Goal: Task Accomplishment & Management: Manage account settings

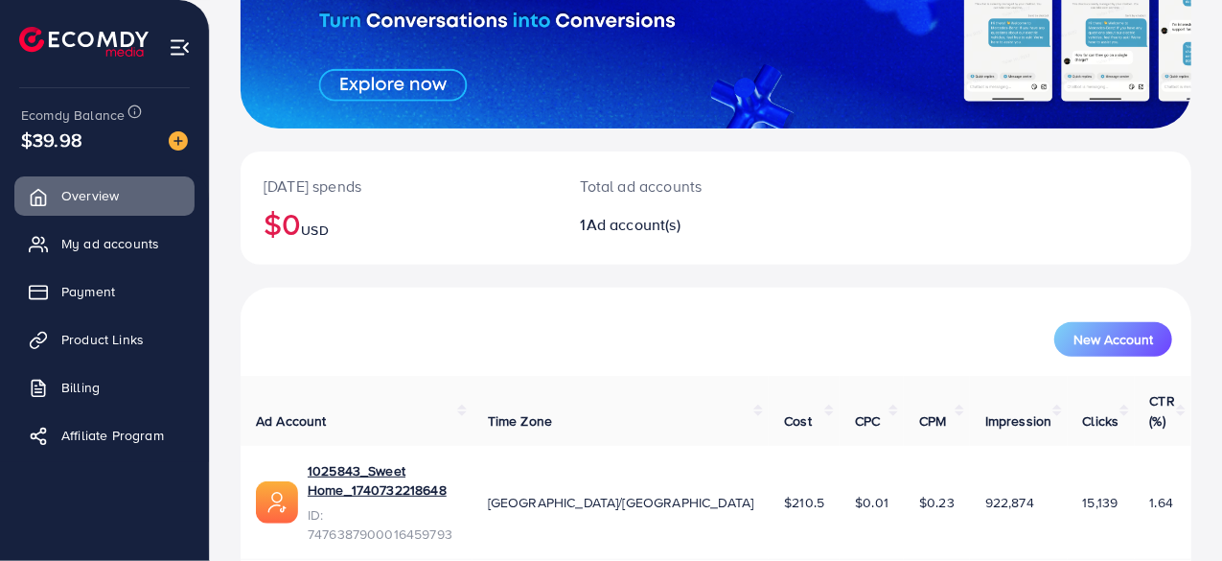
scroll to position [270, 0]
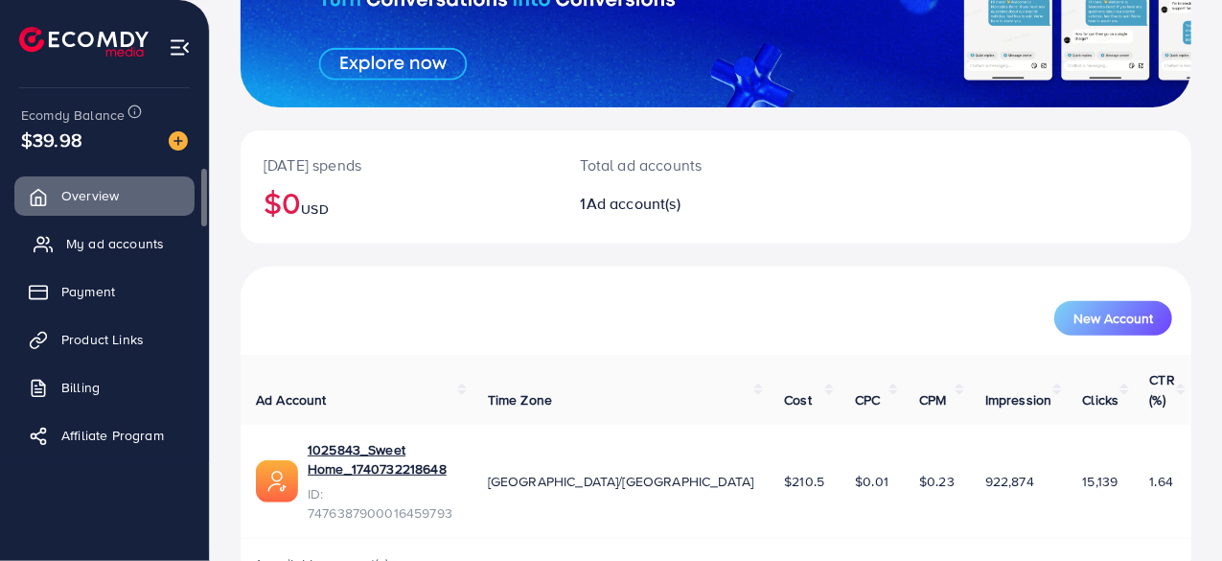
click at [104, 244] on span "My ad accounts" at bounding box center [115, 243] width 98 height 19
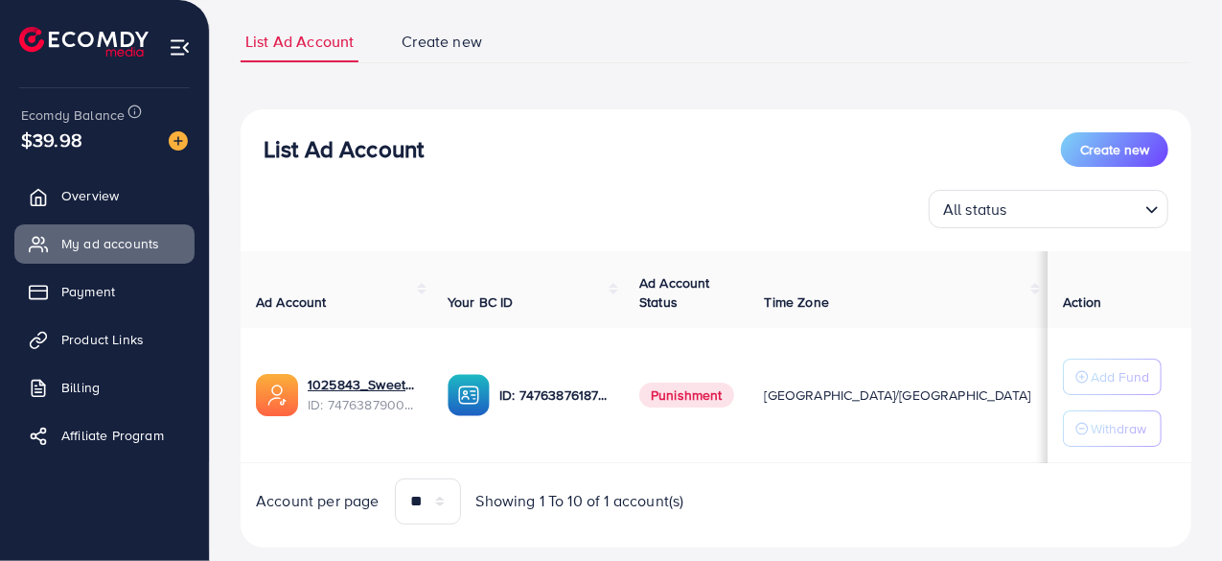
scroll to position [163, 0]
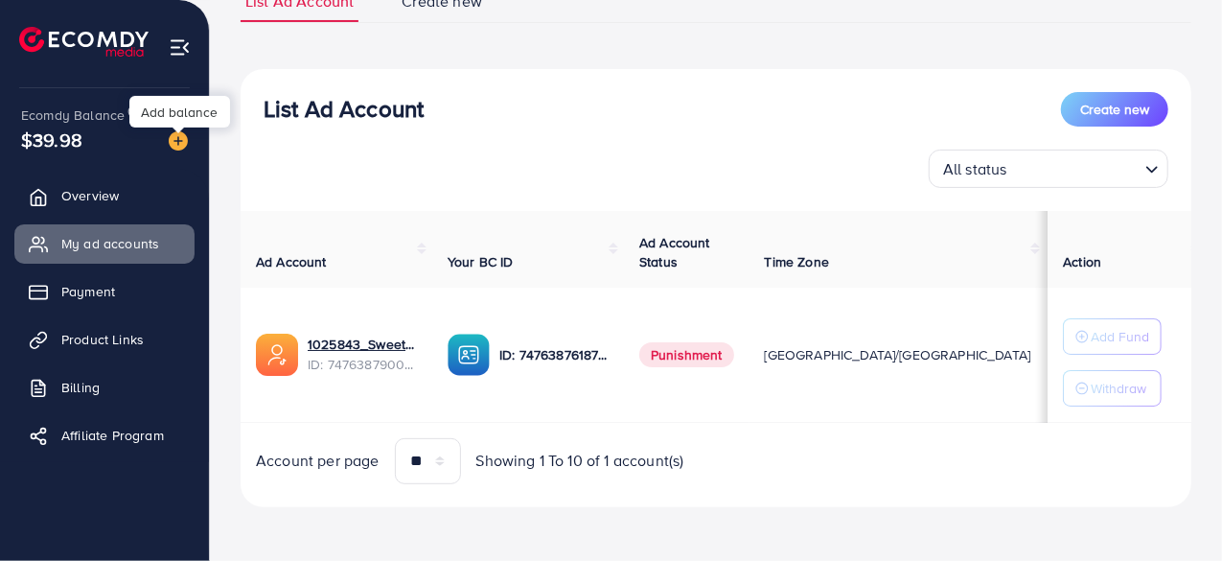
click at [177, 139] on img at bounding box center [178, 140] width 19 height 19
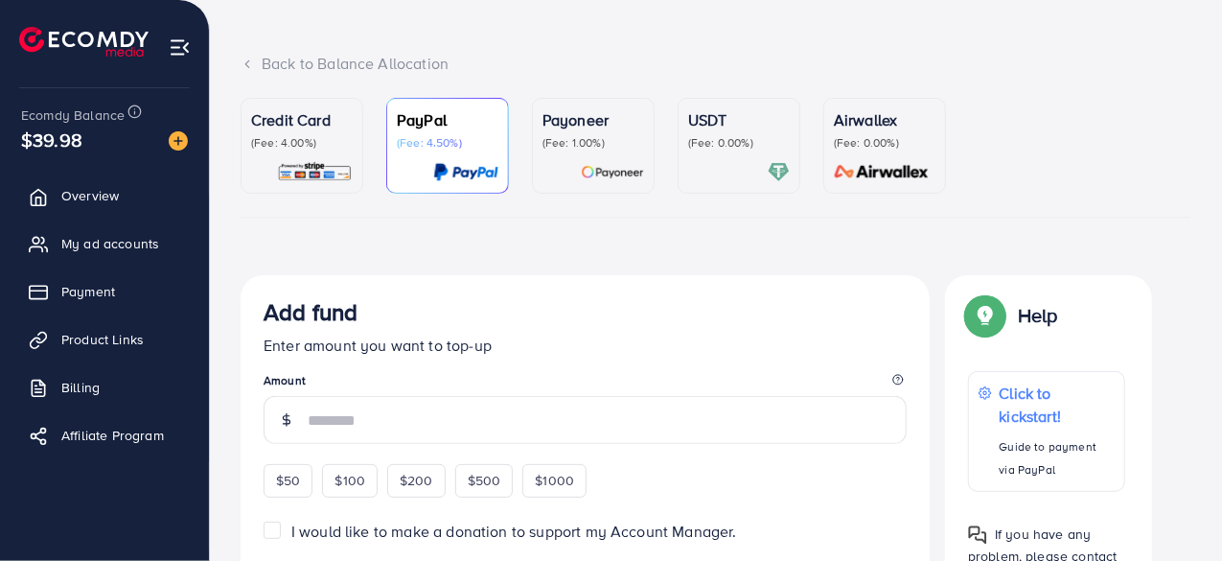
scroll to position [88, 0]
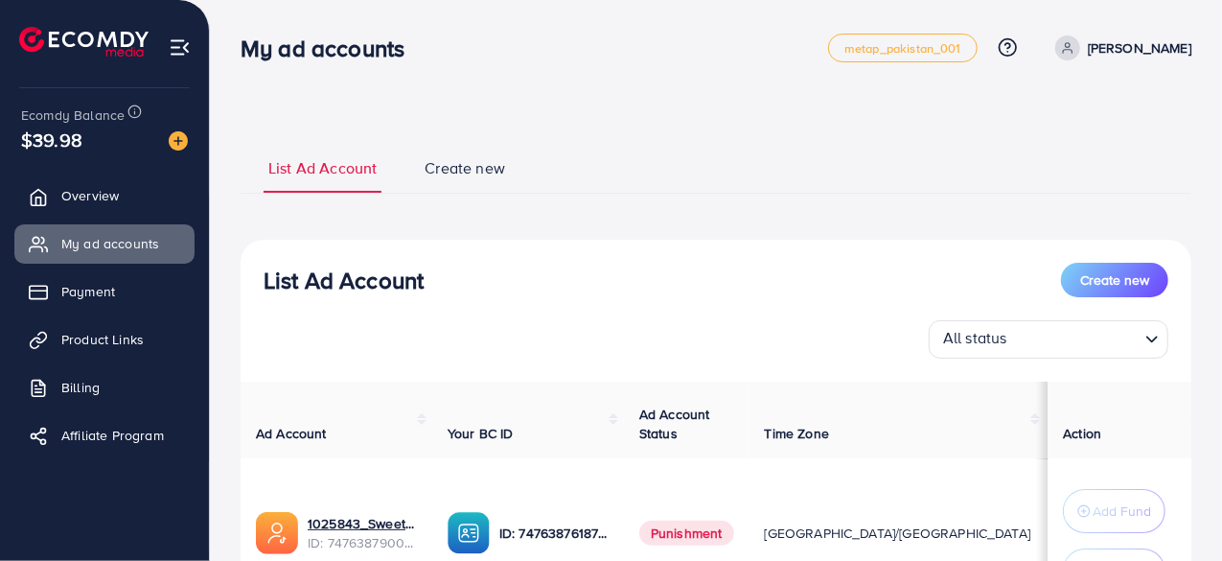
click at [735, 245] on div "List Ad Account Create new All status Loading... Ad Account Your BC ID Ad Accou…" at bounding box center [716, 466] width 951 height 453
click at [547, 107] on div "List Ad Account Create new List Ad Account Create new All status Loading... Ad …" at bounding box center [716, 373] width 1012 height 747
click at [873, 221] on div "List Ad Account Create new List Ad Account Create new All status Loading... Ad …" at bounding box center [716, 417] width 951 height 551
click at [1028, 193] on ul "List Ad Account Create new" at bounding box center [716, 168] width 951 height 52
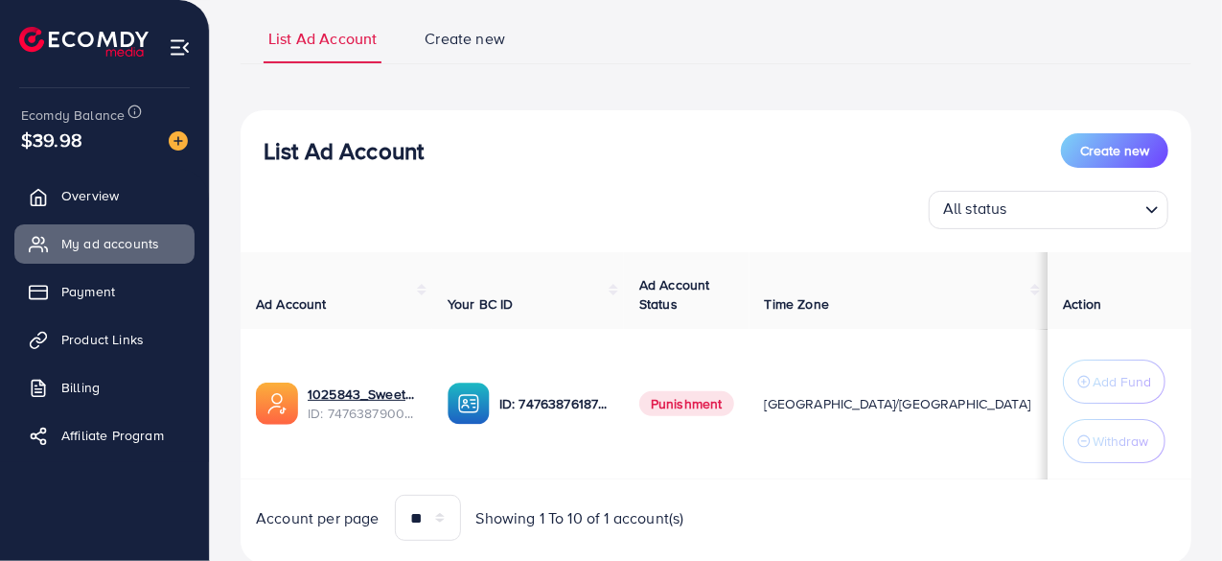
scroll to position [130, 0]
click at [834, 116] on div "List Ad Account Create new All status Loading... Ad Account Your BC ID Ad Accou…" at bounding box center [716, 335] width 951 height 453
click at [1173, 168] on div "List Ad Account Create new All status Loading..." at bounding box center [716, 180] width 951 height 96
click at [685, 168] on div "List Ad Account Create new All status Loading..." at bounding box center [716, 180] width 951 height 96
click at [677, 167] on div "List Ad Account Create new All status Loading..." at bounding box center [716, 180] width 951 height 96
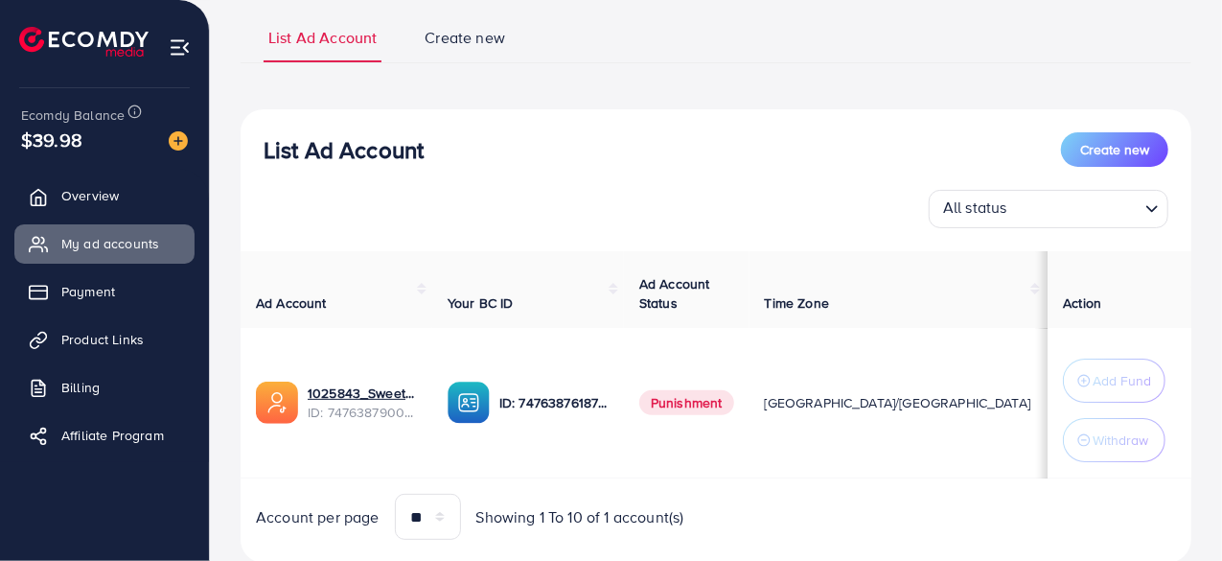
scroll to position [188, 0]
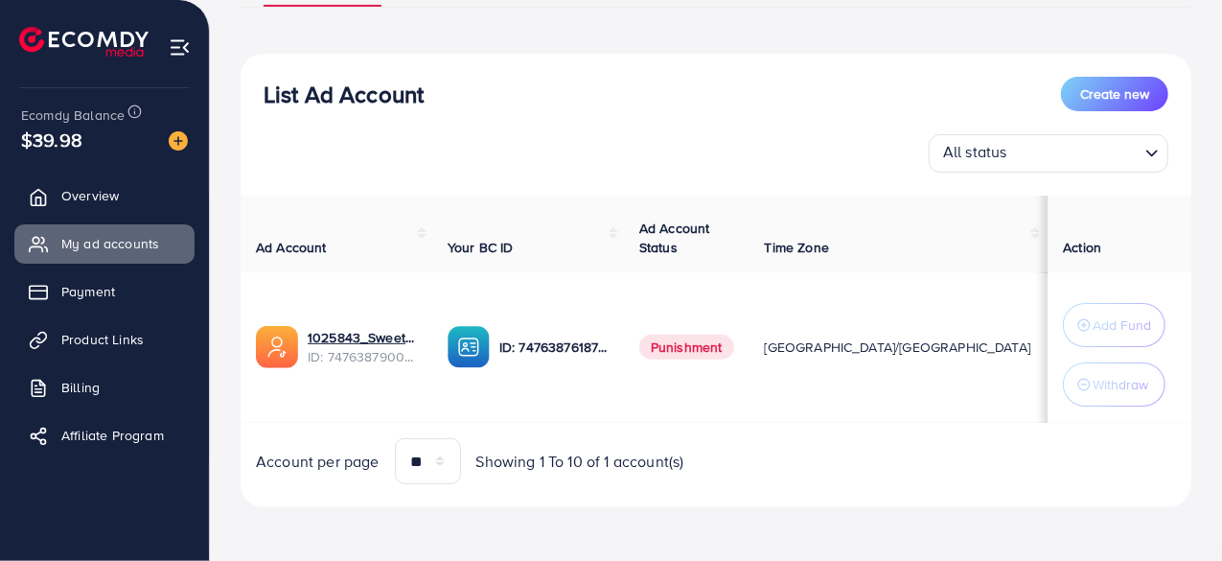
click at [673, 148] on div "All status Loading..." at bounding box center [716, 153] width 905 height 38
click at [641, 134] on div "All status Loading..." at bounding box center [716, 153] width 905 height 38
click at [845, 118] on div "List Ad Account Create new All status Loading..." at bounding box center [716, 125] width 951 height 96
